Goal: Check status: Check status

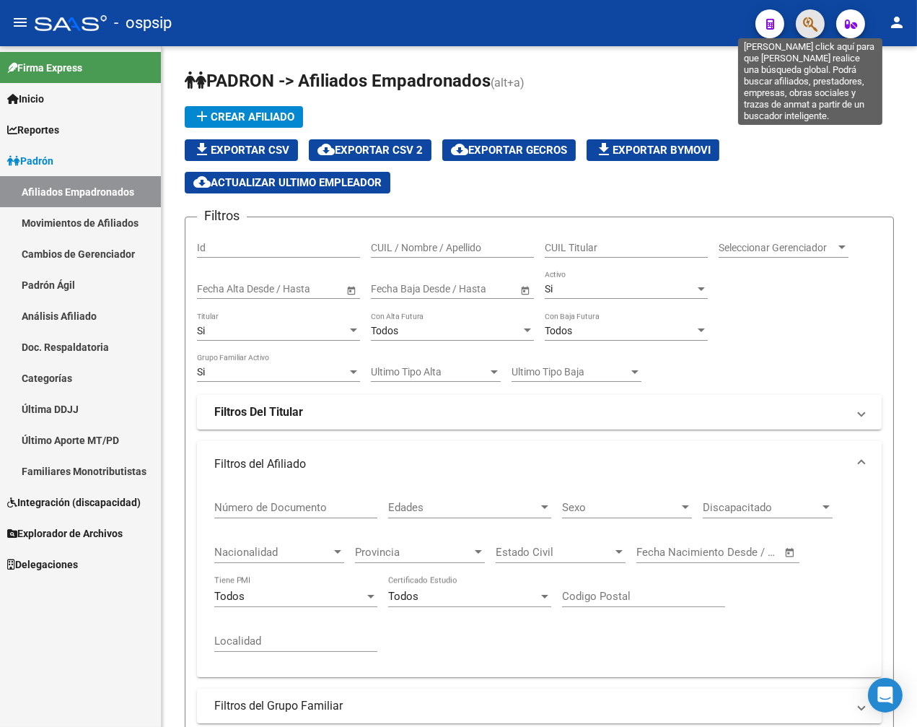
click at [809, 29] on icon "button" at bounding box center [810, 24] width 14 height 17
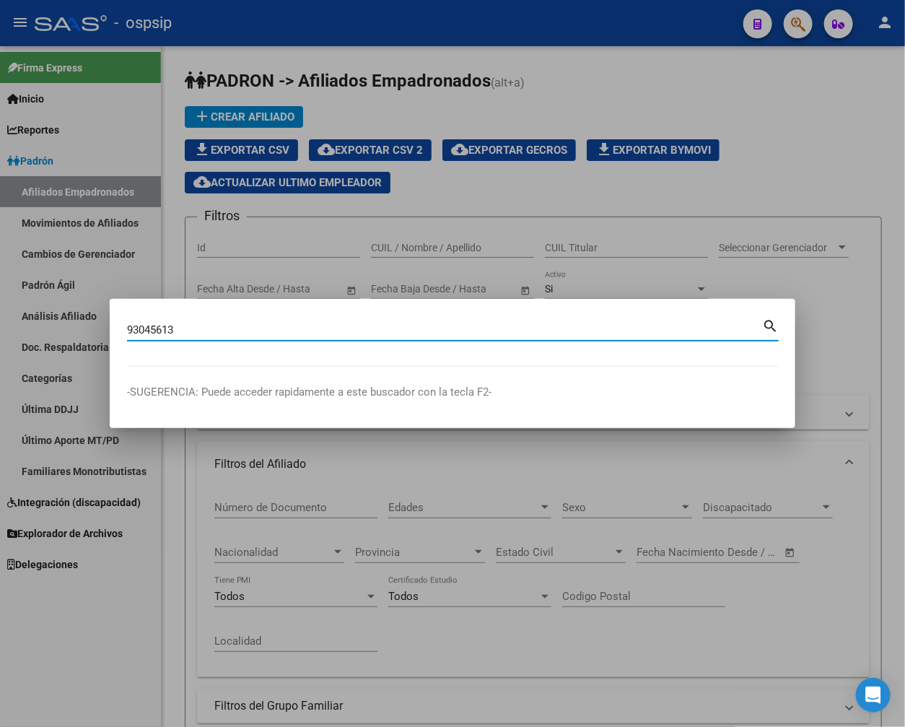
type input "93045613"
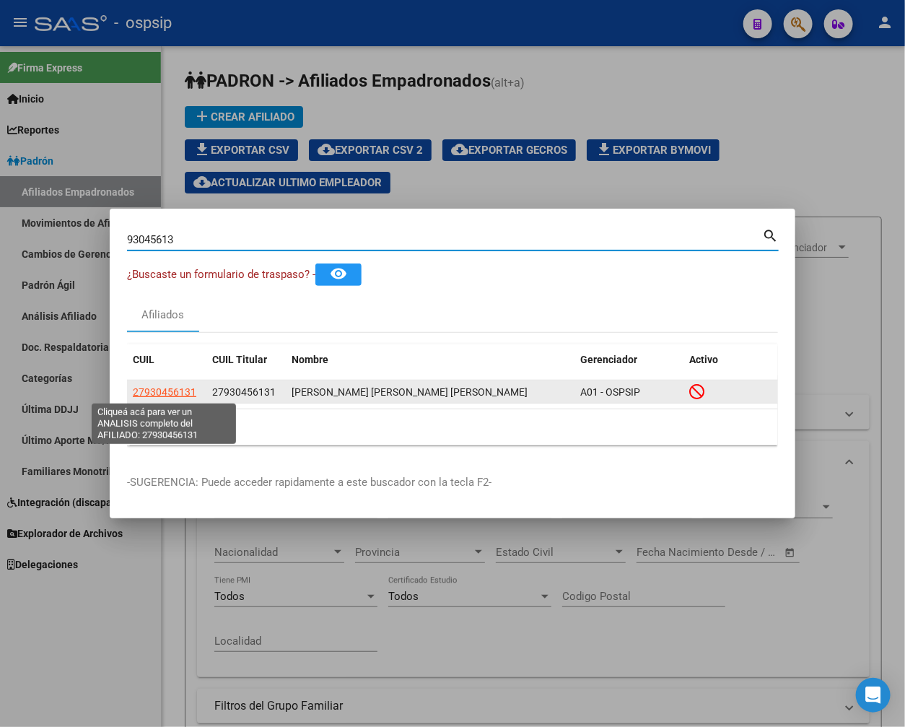
click at [163, 386] on span "27930456131" at bounding box center [164, 392] width 63 height 12
type textarea "27930456131"
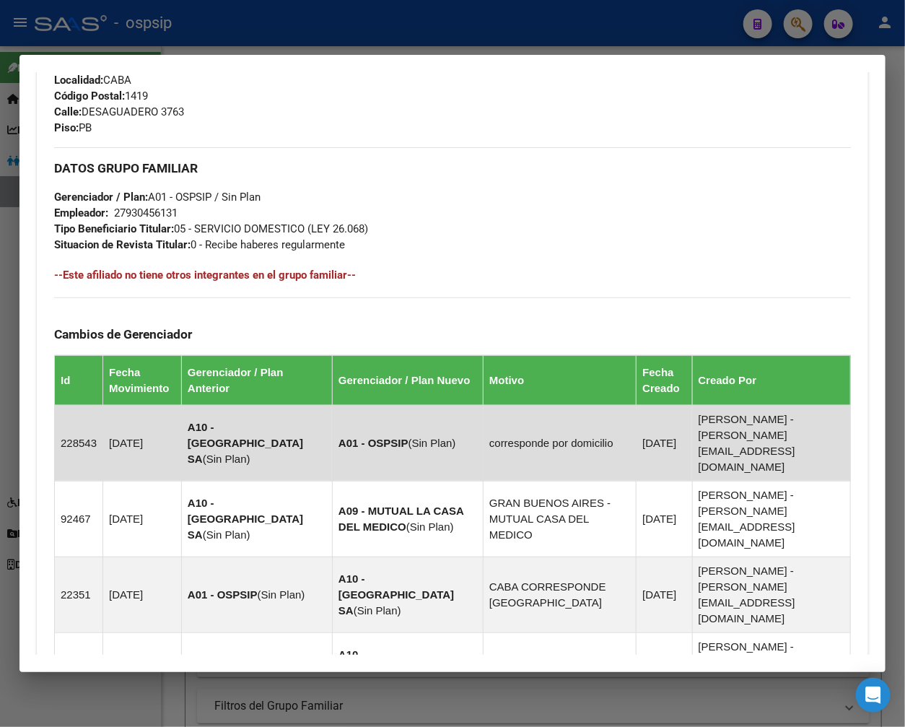
scroll to position [893, 0]
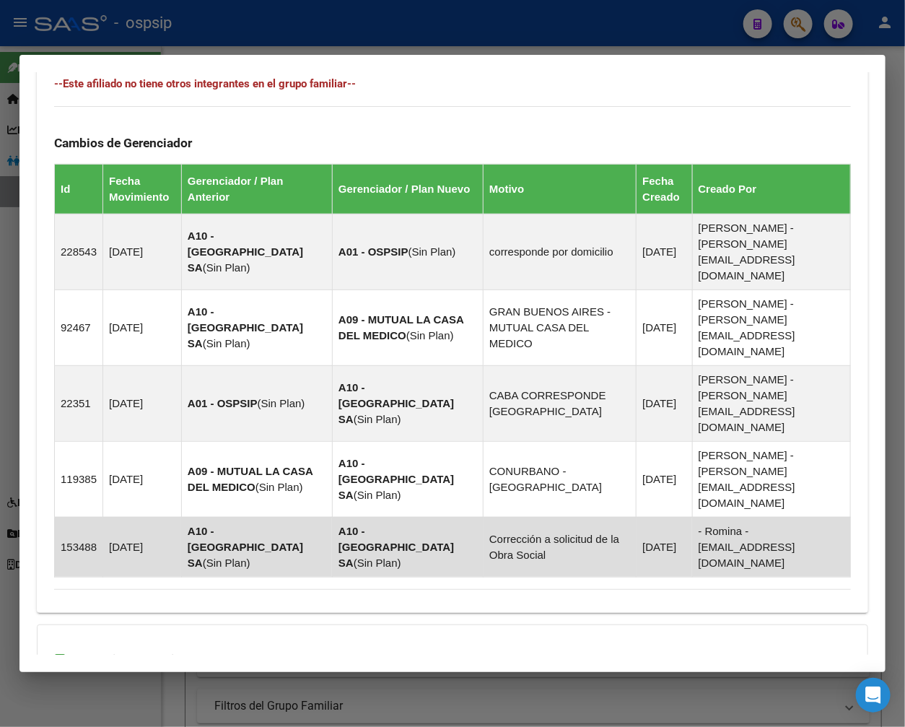
drag, startPoint x: 505, startPoint y: 614, endPoint x: 367, endPoint y: 421, distance: 237.9
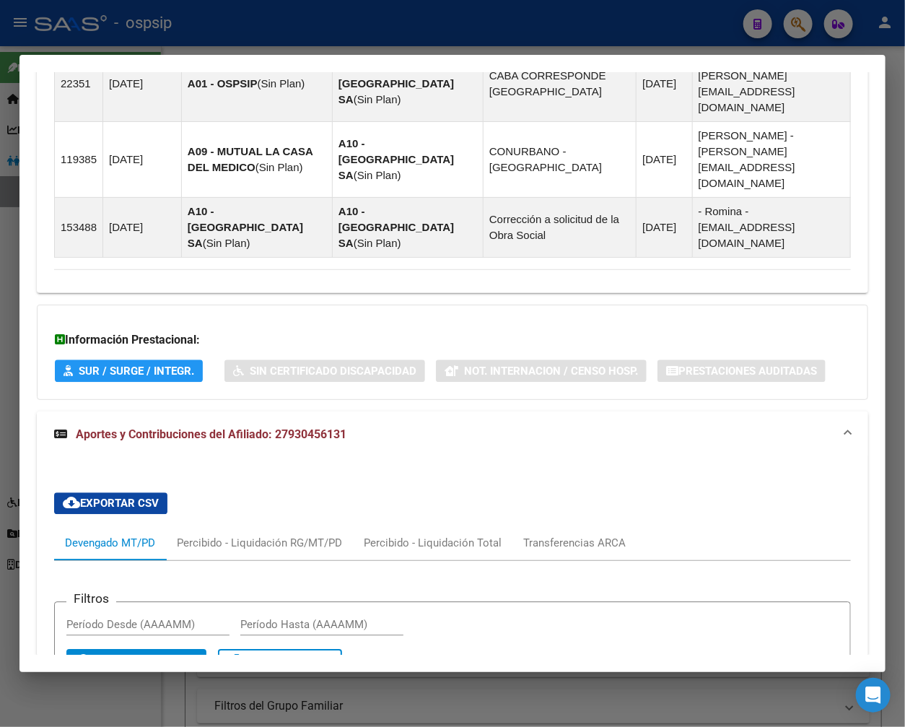
scroll to position [1180, 0]
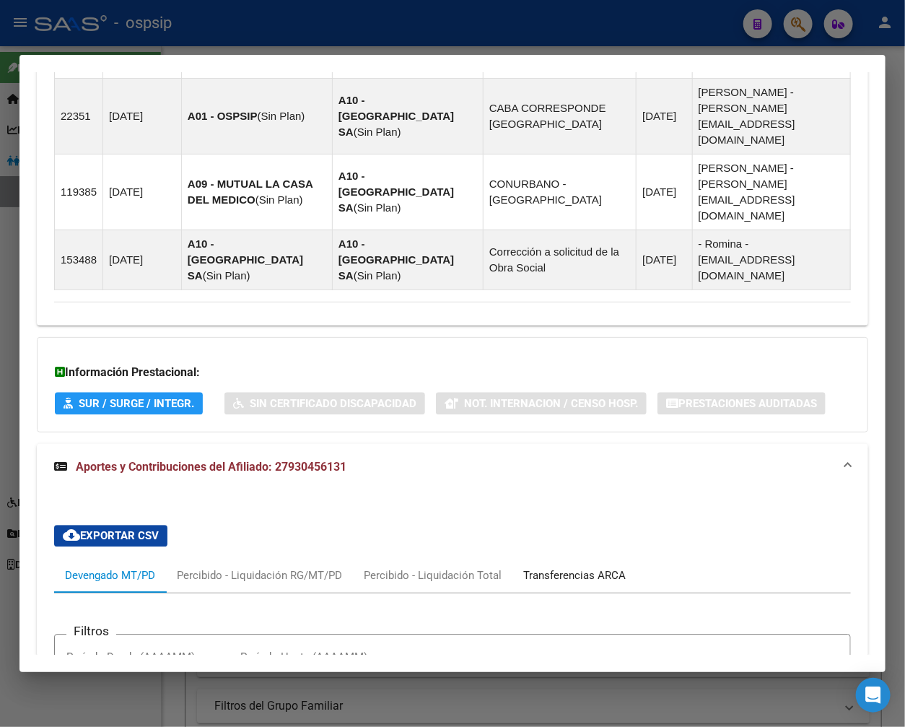
click at [606, 567] on div "Transferencias ARCA" at bounding box center [574, 575] width 102 height 16
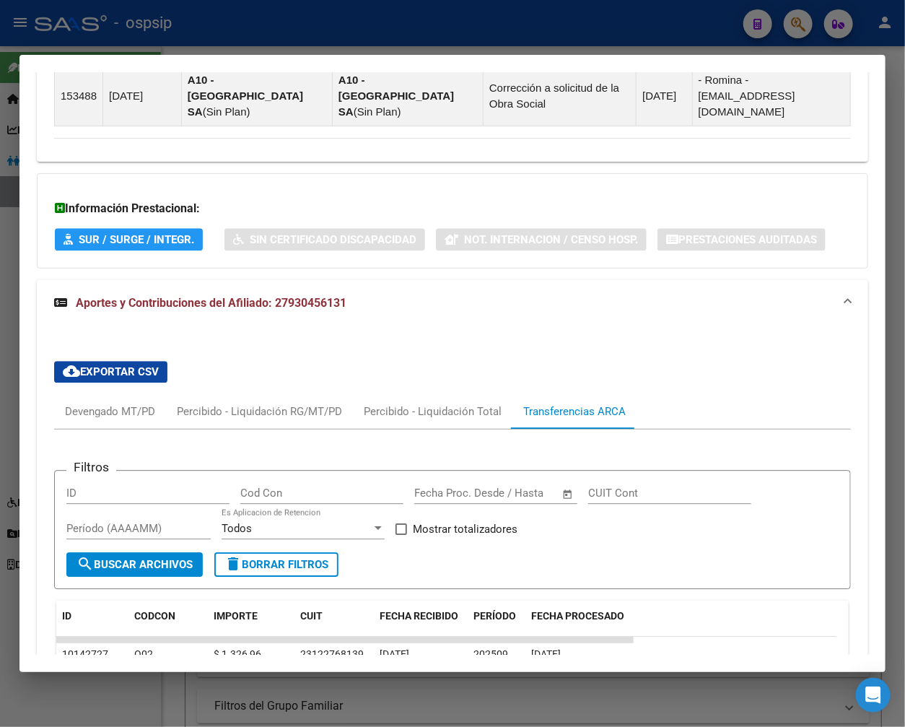
scroll to position [1527, 0]
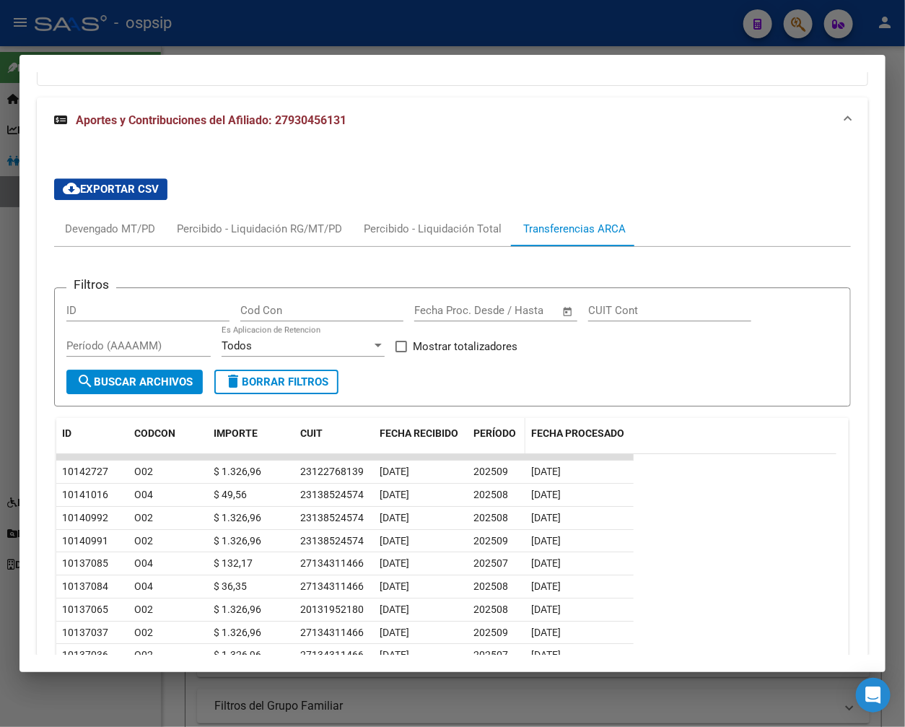
click at [486, 427] on span "PERÍODO" at bounding box center [494, 433] width 43 height 12
click at [816, 706] on icon "go to next page" at bounding box center [825, 714] width 19 height 17
click at [784, 706] on icon "go to previous page" at bounding box center [793, 714] width 19 height 17
click at [108, 221] on div "Devengado MT/PD" at bounding box center [110, 229] width 90 height 16
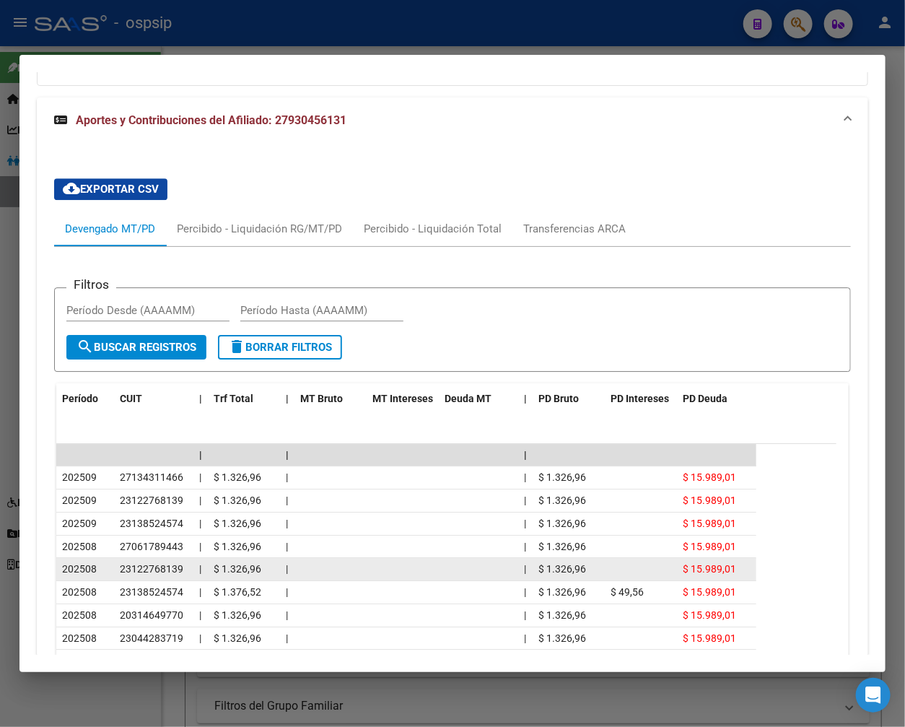
scroll to position [1532, 0]
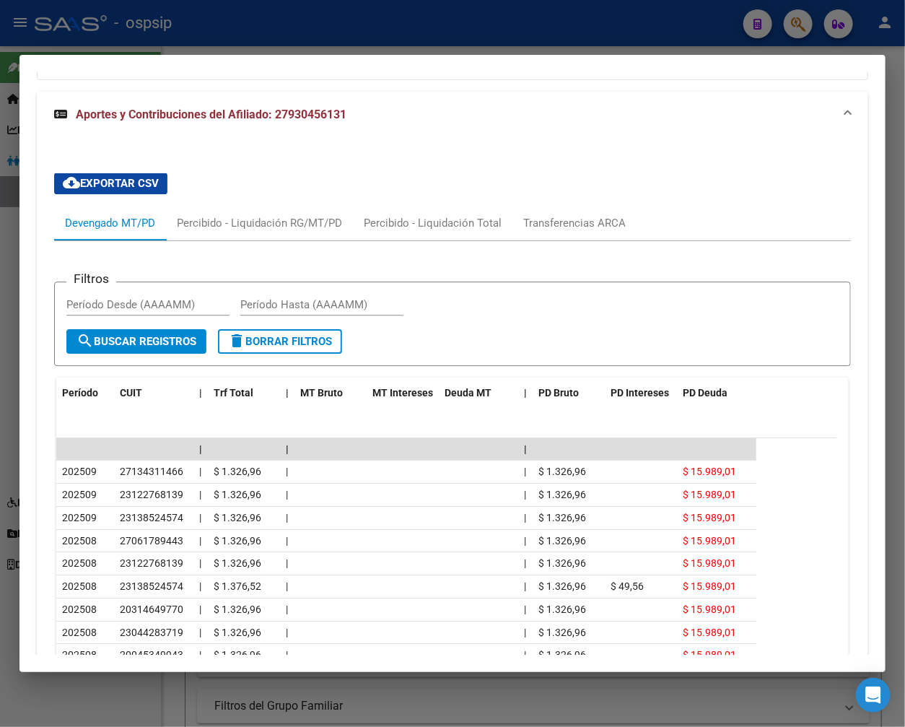
click at [816, 706] on icon "go to next page" at bounding box center [825, 714] width 19 height 17
click at [821, 706] on icon "go to next page" at bounding box center [825, 714] width 19 height 17
click at [784, 706] on icon "go to previous page" at bounding box center [793, 714] width 19 height 17
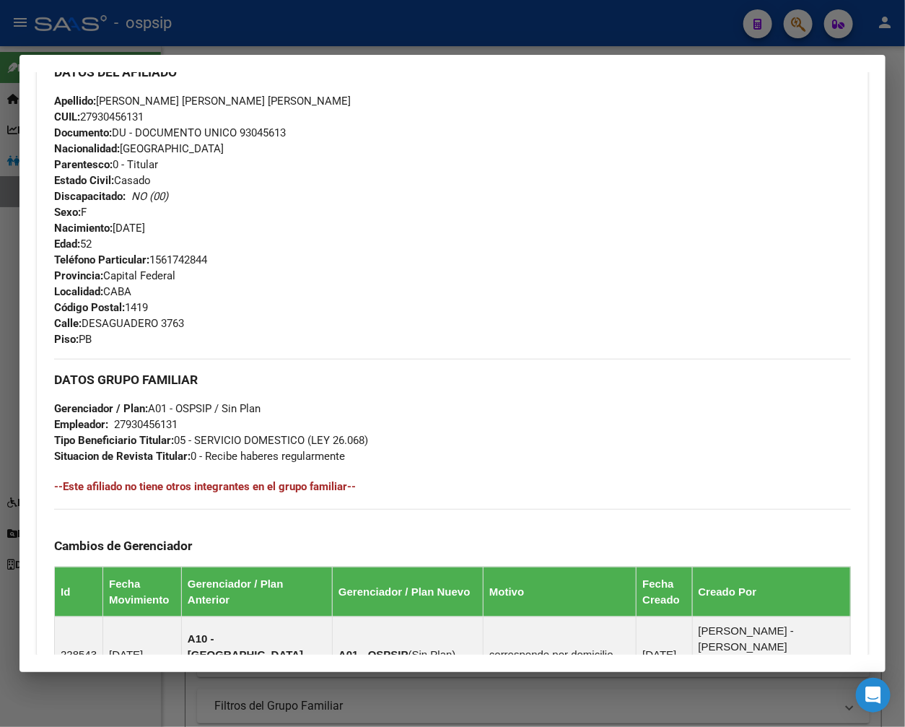
scroll to position [170, 0]
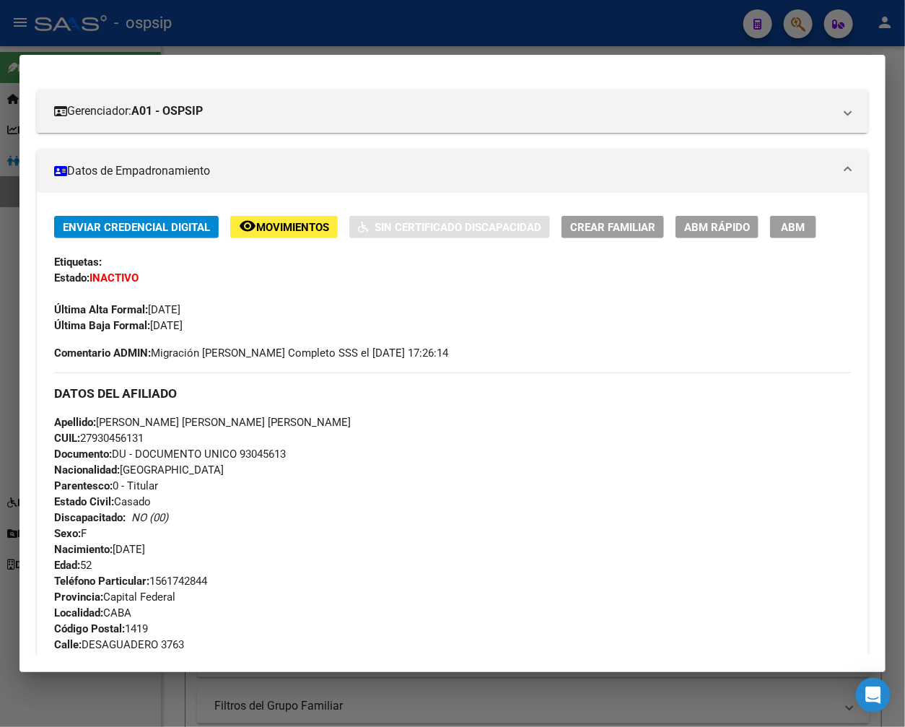
click at [477, 522] on div "Apellido: LIZ VISITACION ORTIZ FIGUEREDO LIZ VISITACION CUIL: 27930456131 Docum…" at bounding box center [452, 493] width 797 height 159
click at [262, 18] on div at bounding box center [452, 363] width 905 height 727
